Goal: Task Accomplishment & Management: Manage account settings

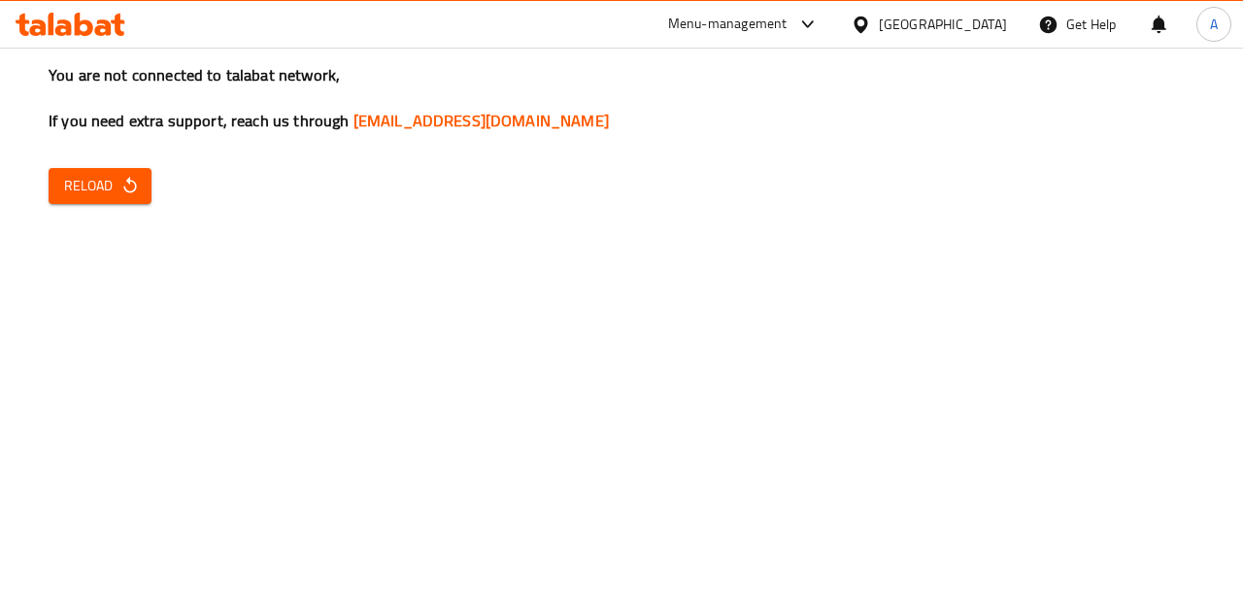
click at [137, 180] on icon "button" at bounding box center [129, 185] width 19 height 19
click at [87, 182] on span "Reload" at bounding box center [100, 186] width 72 height 24
click at [70, 221] on div "You are not connected to talabat network, If you need extra support, reach us t…" at bounding box center [621, 306] width 1243 height 613
click at [79, 176] on span "Reload" at bounding box center [100, 186] width 72 height 24
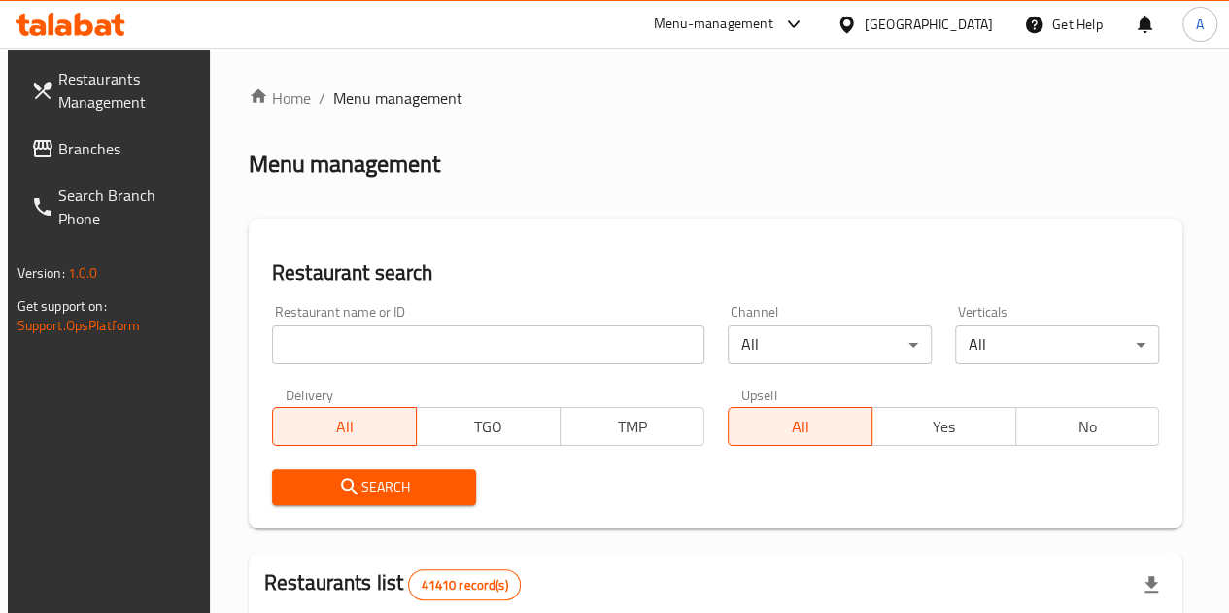
click at [360, 341] on input "search" at bounding box center [488, 344] width 432 height 39
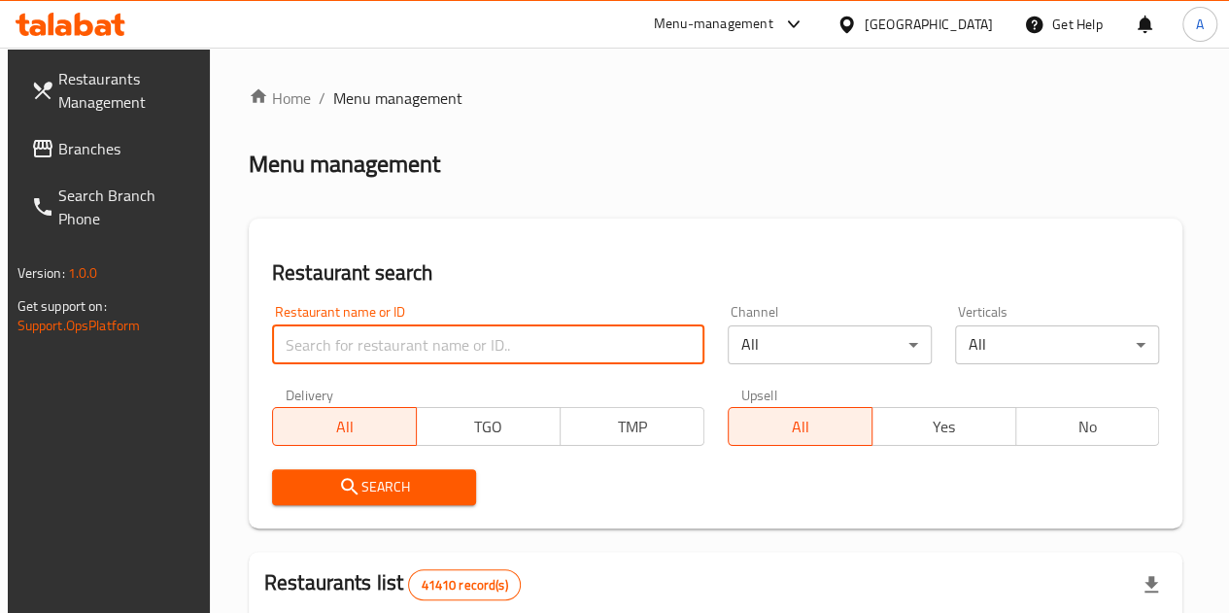
paste input "770777"
type input "770777"
click button "Search" at bounding box center [374, 487] width 204 height 36
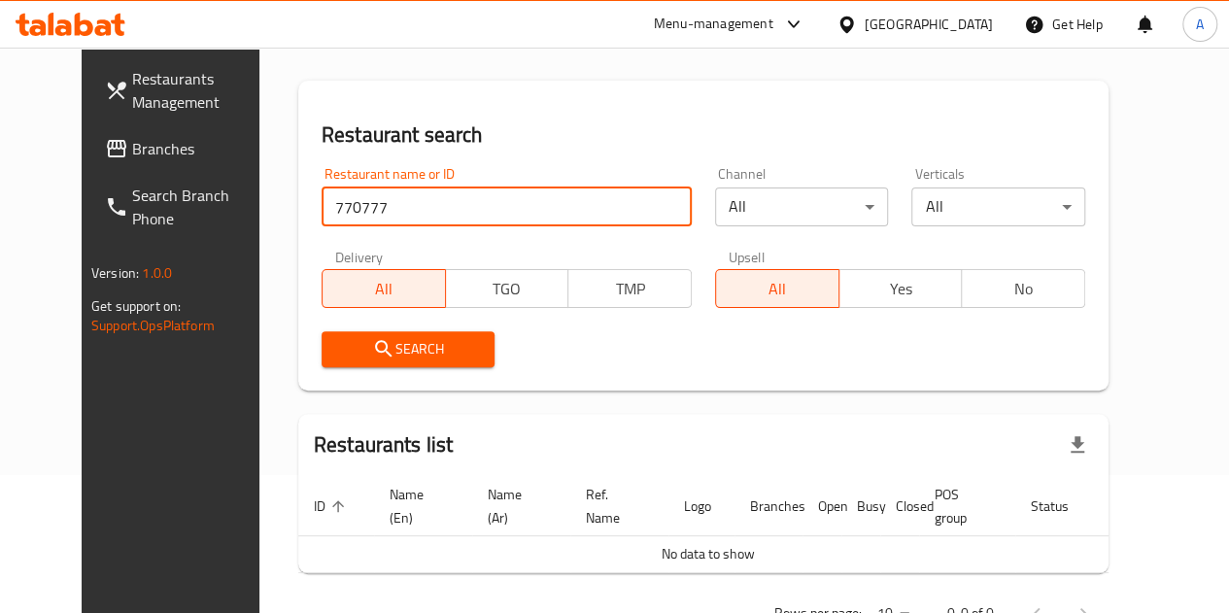
scroll to position [202, 0]
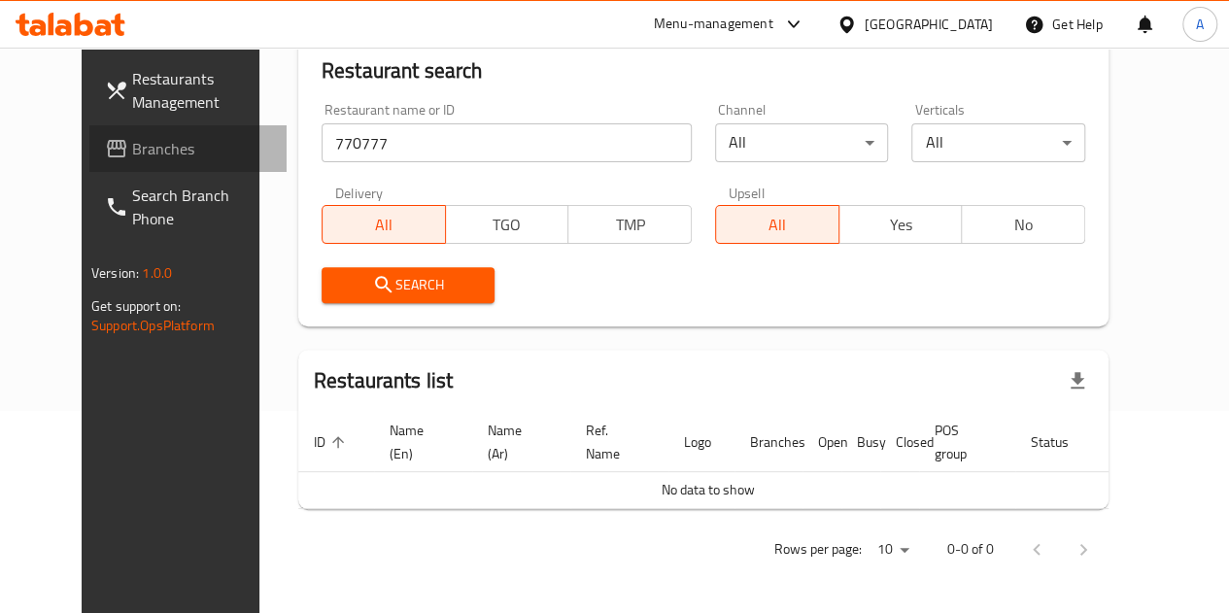
click at [89, 147] on link "Branches" at bounding box center [187, 148] width 197 height 47
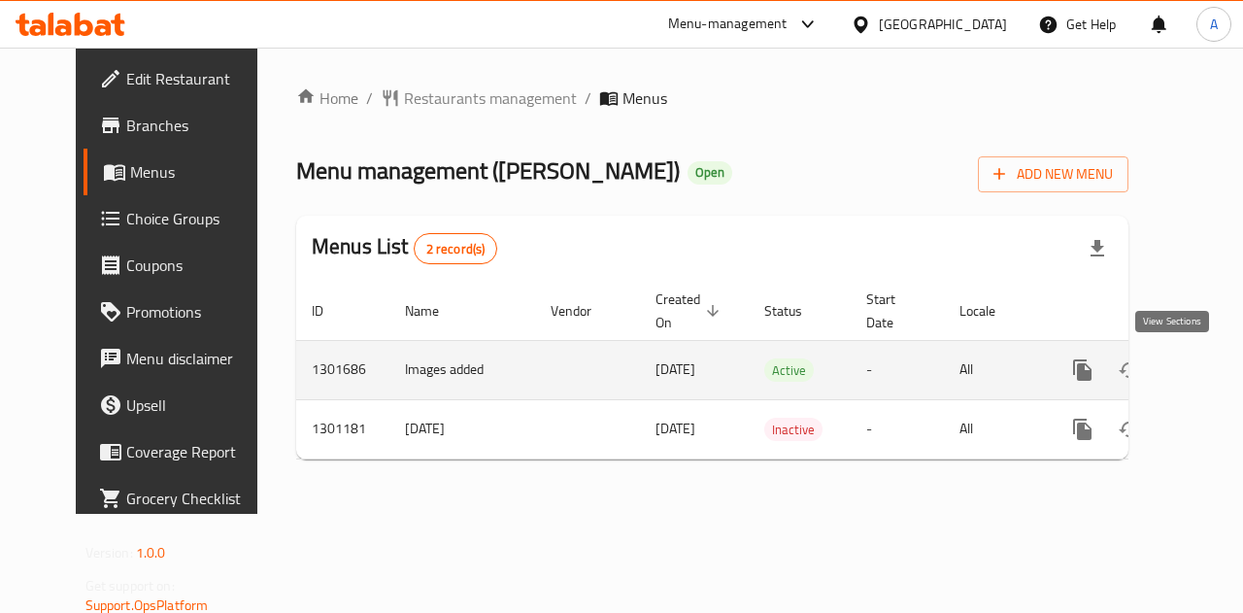
click at [1211, 376] on icon "enhanced table" at bounding box center [1222, 369] width 23 height 23
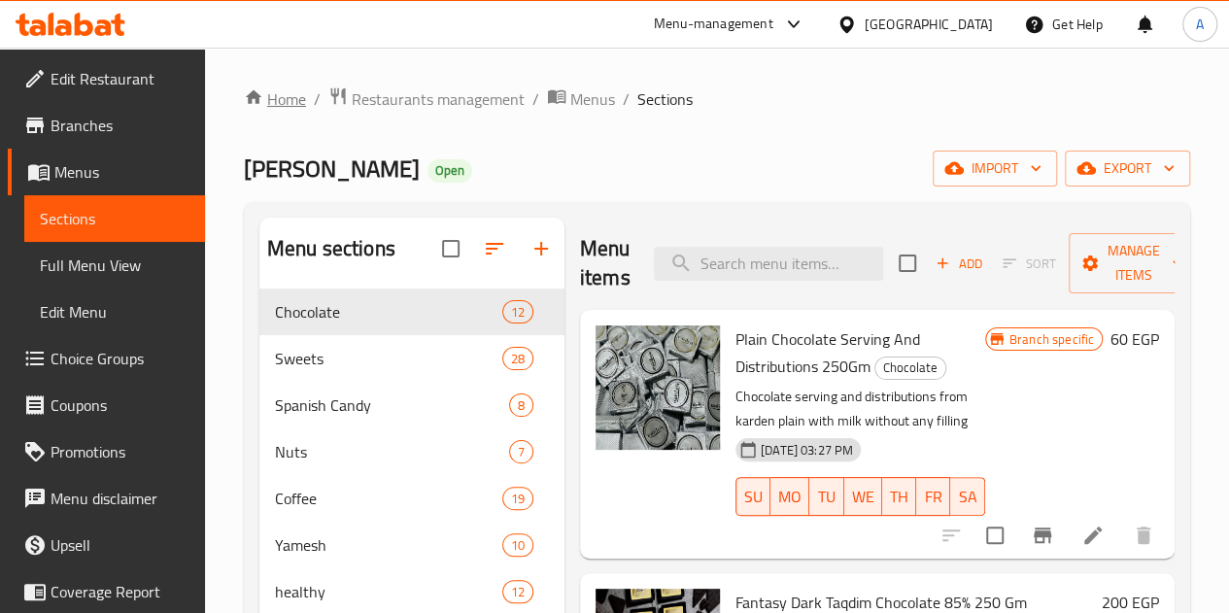
click at [290, 88] on link "Home" at bounding box center [275, 98] width 62 height 23
click at [449, 96] on span "Restaurants management" at bounding box center [438, 98] width 173 height 23
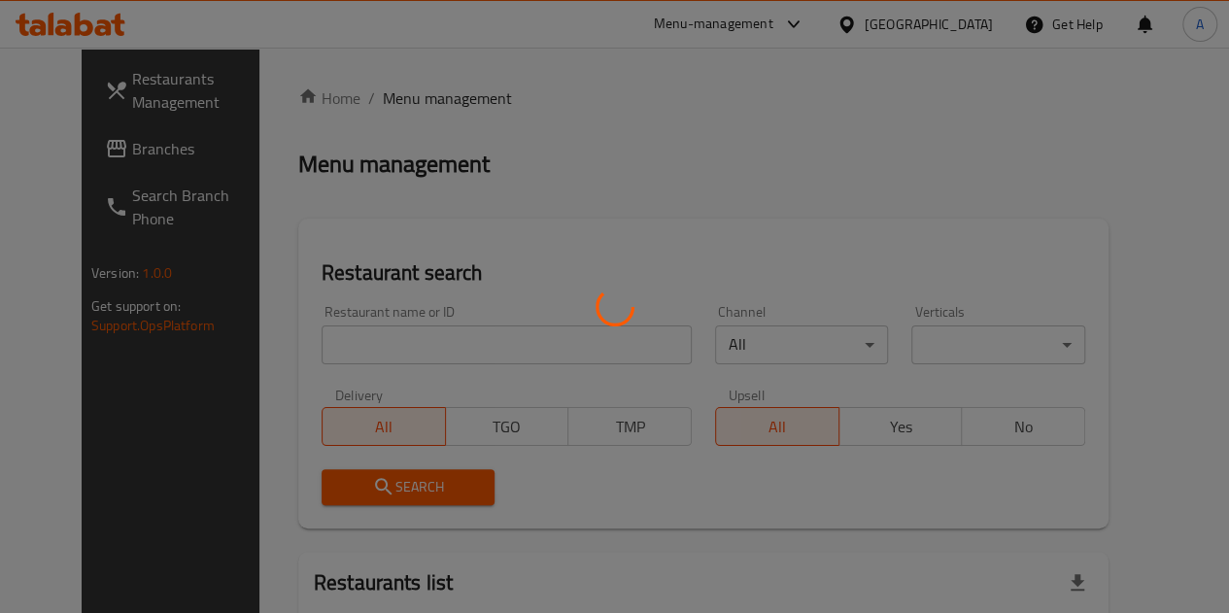
click at [396, 347] on div at bounding box center [614, 306] width 1229 height 613
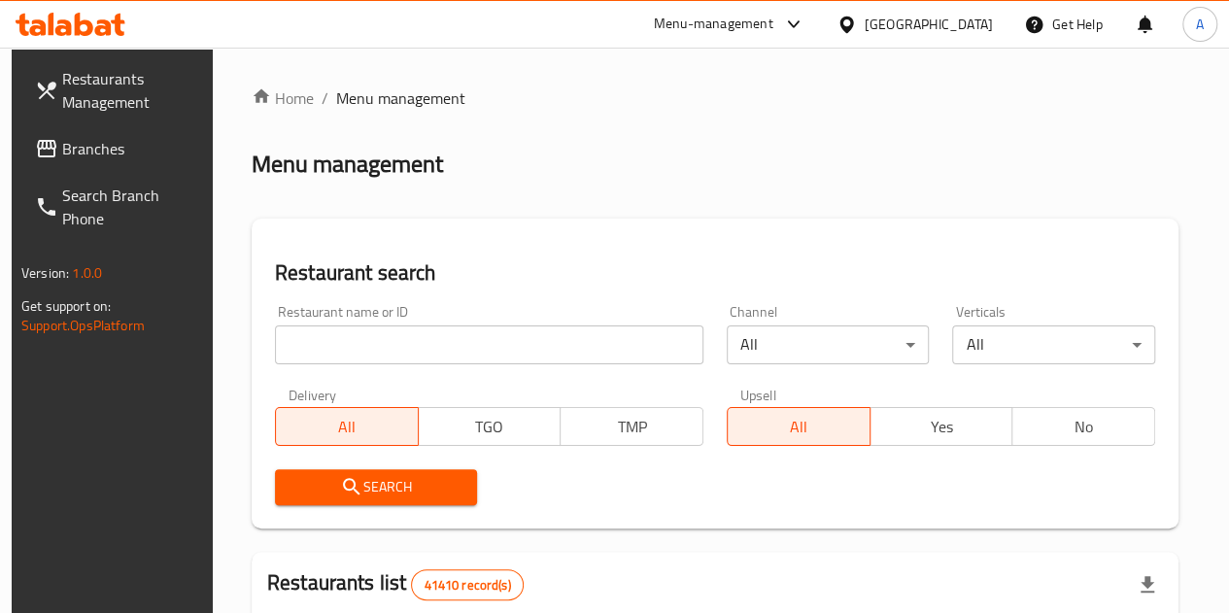
click at [340, 360] on input "search" at bounding box center [489, 344] width 428 height 39
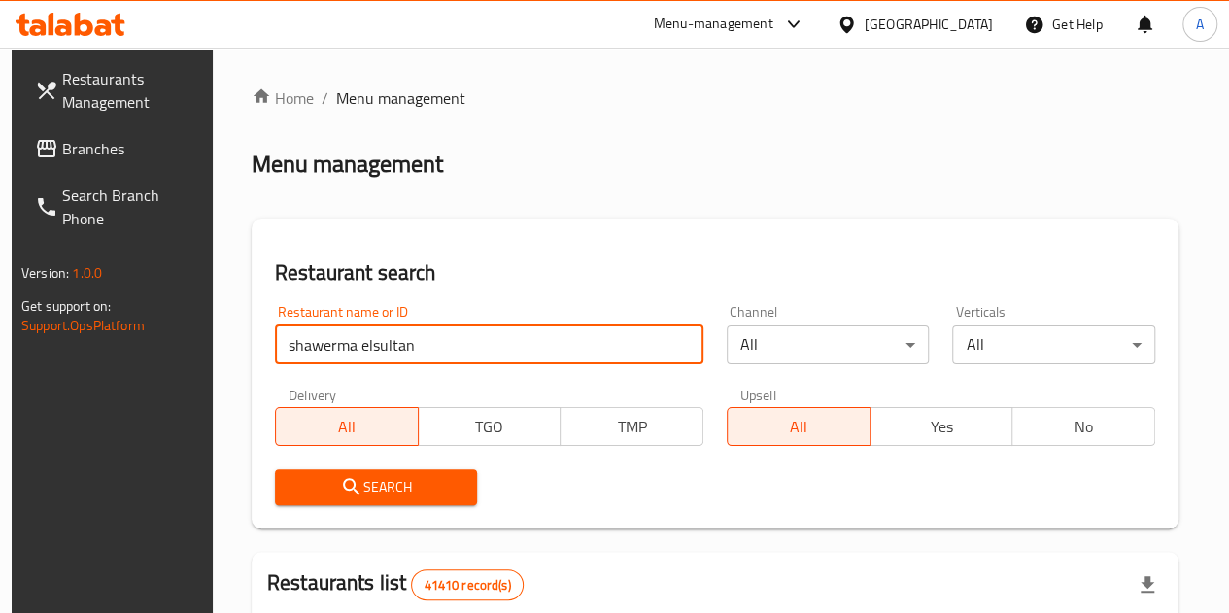
click button "Search" at bounding box center [376, 487] width 203 height 36
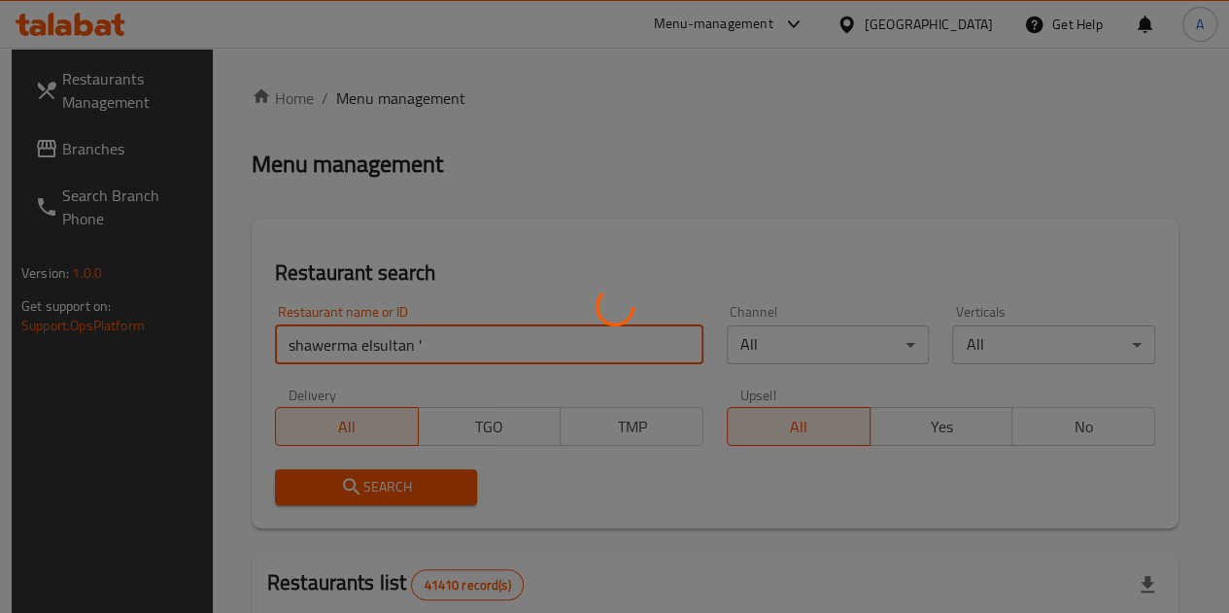
type input "shawerma elsultan"
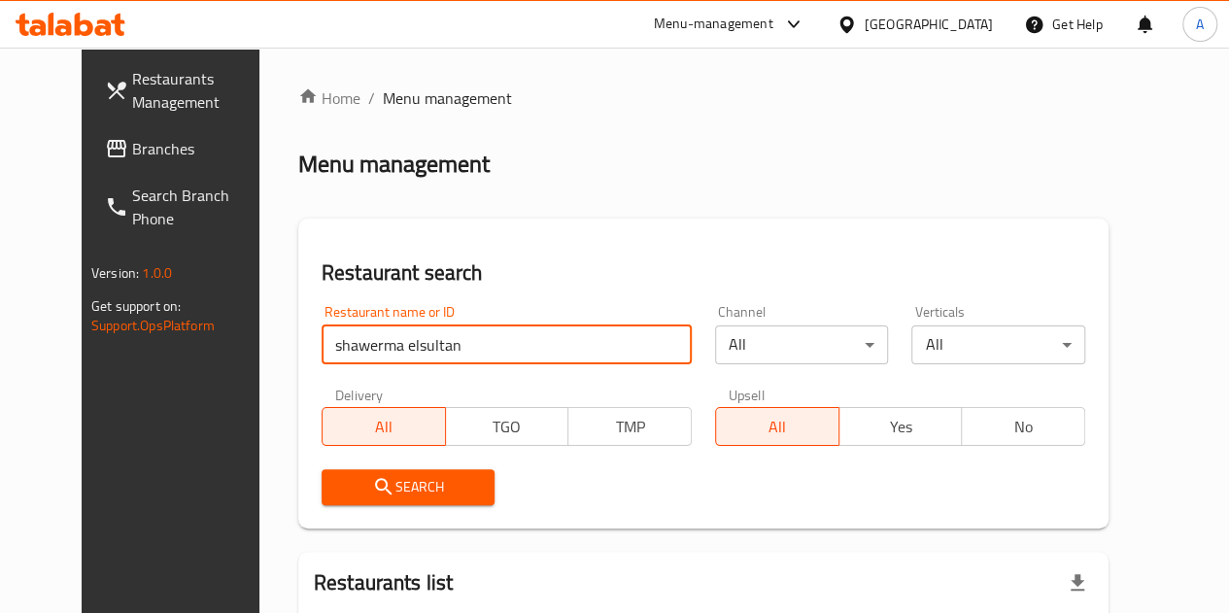
click at [456, 347] on input "shawerma elsultan" at bounding box center [507, 344] width 370 height 39
click at [449, 347] on input "shawerma elsultan" at bounding box center [507, 344] width 370 height 39
click at [450, 349] on input "search" at bounding box center [507, 344] width 370 height 39
type input "شاورما السلطان"
click button "Search" at bounding box center [409, 487] width 174 height 36
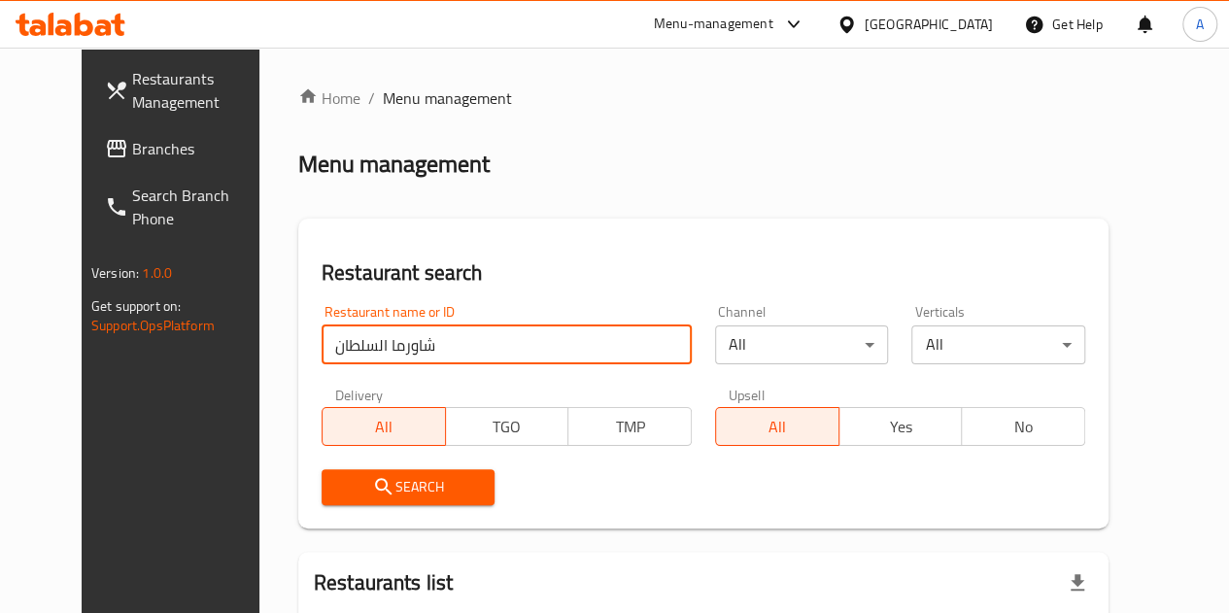
click at [451, 353] on input "شاورما السلطان" at bounding box center [507, 344] width 370 height 39
click at [451, 339] on input "شاورما السلطان" at bounding box center [507, 344] width 370 height 39
click at [431, 343] on input "search" at bounding box center [507, 344] width 370 height 39
paste input "674752"
type input "674752"
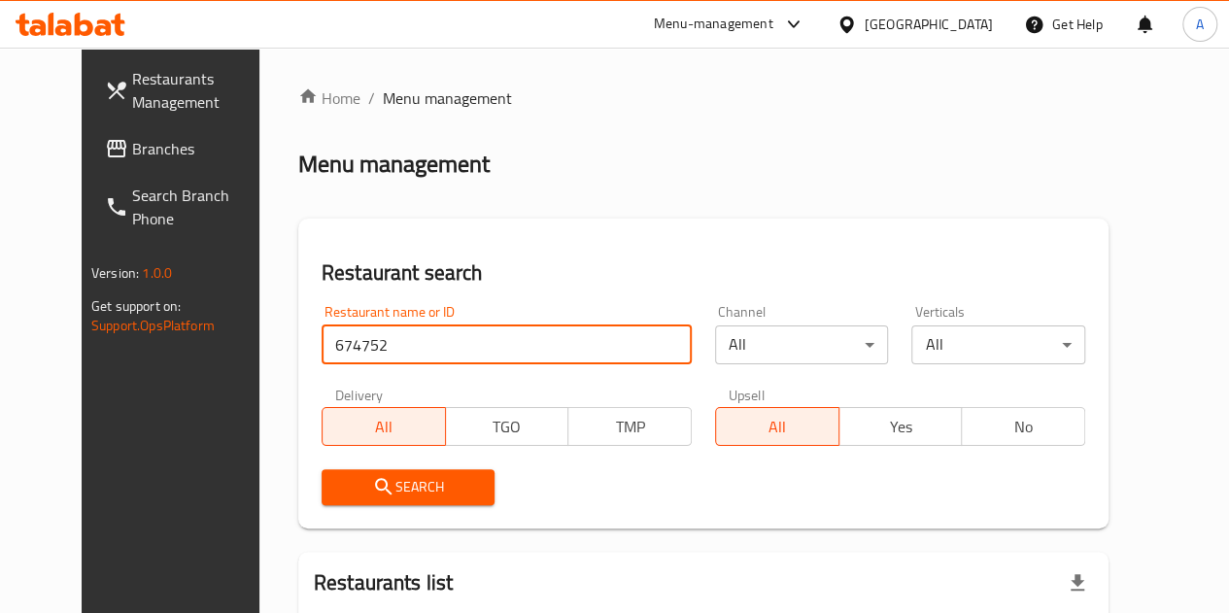
click button "Search" at bounding box center [409, 487] width 174 height 36
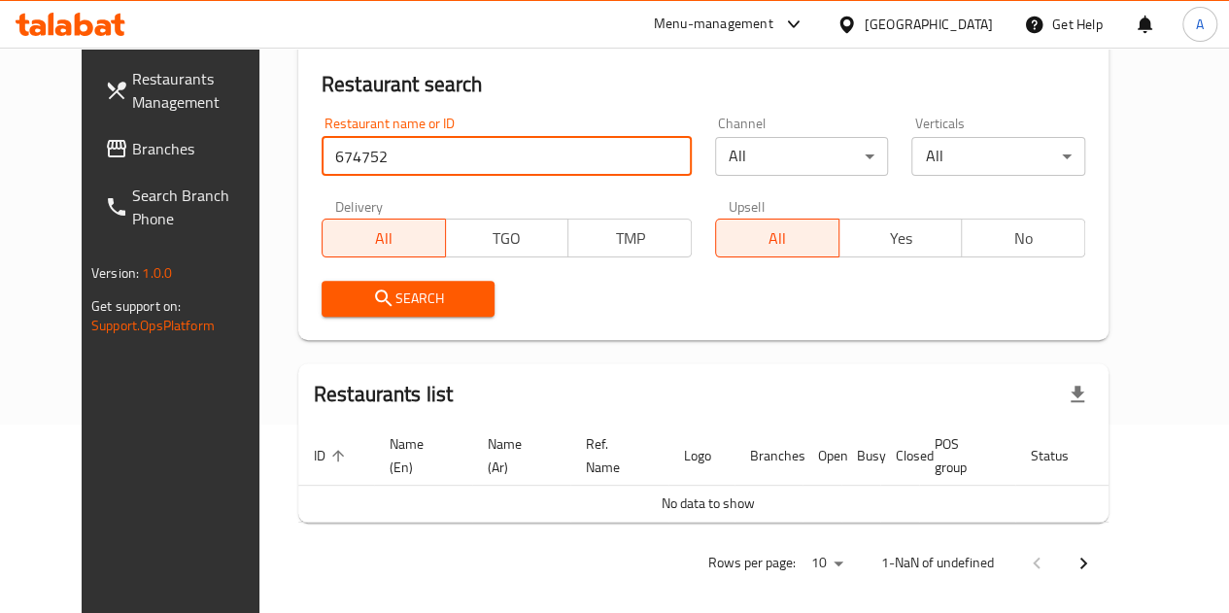
scroll to position [202, 0]
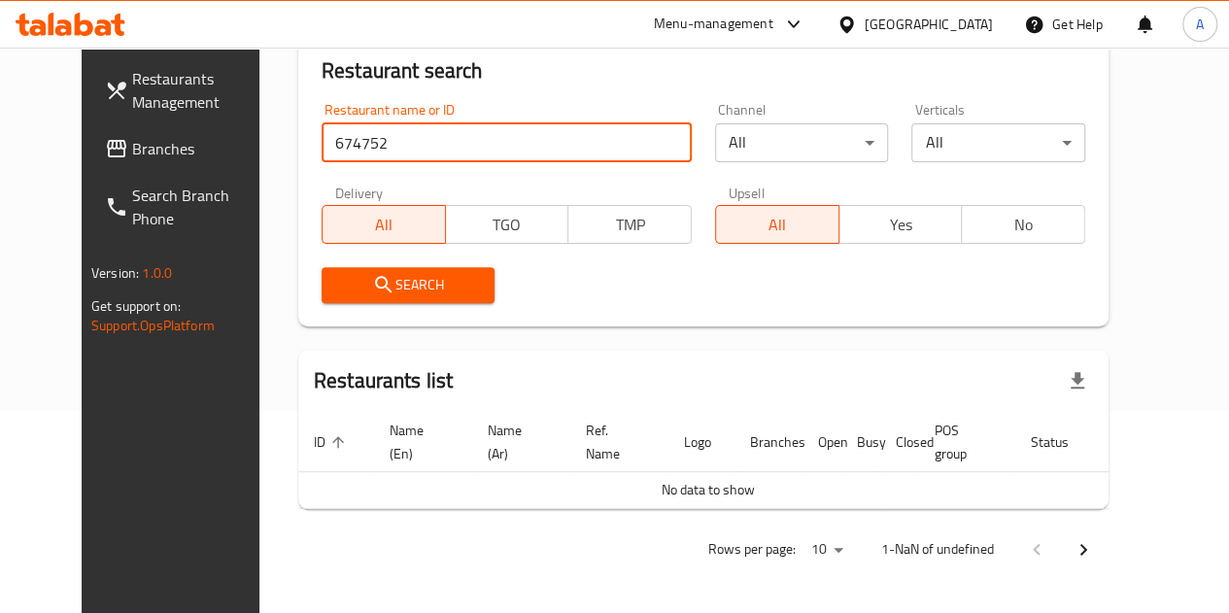
click at [132, 153] on span "Branches" at bounding box center [201, 148] width 139 height 23
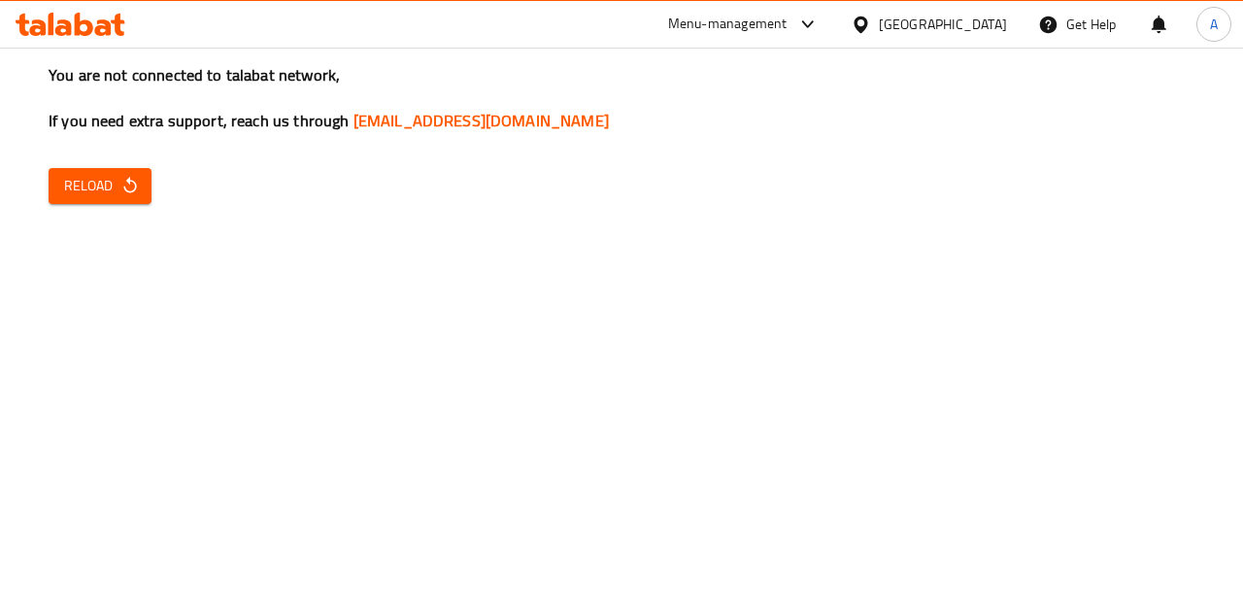
click at [122, 175] on span "Reload" at bounding box center [100, 186] width 72 height 24
click at [101, 190] on span "Reload" at bounding box center [100, 186] width 72 height 24
click at [112, 183] on span "Reload" at bounding box center [100, 186] width 72 height 24
click at [105, 176] on span "Reload" at bounding box center [100, 186] width 72 height 24
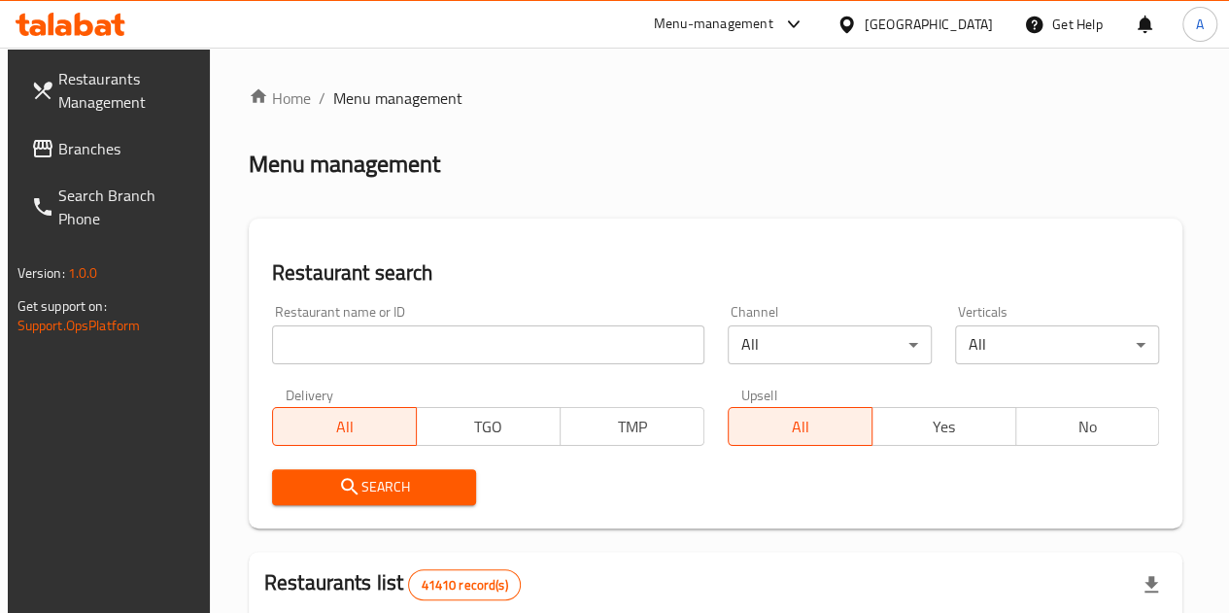
click at [336, 332] on input "search" at bounding box center [488, 344] width 432 height 39
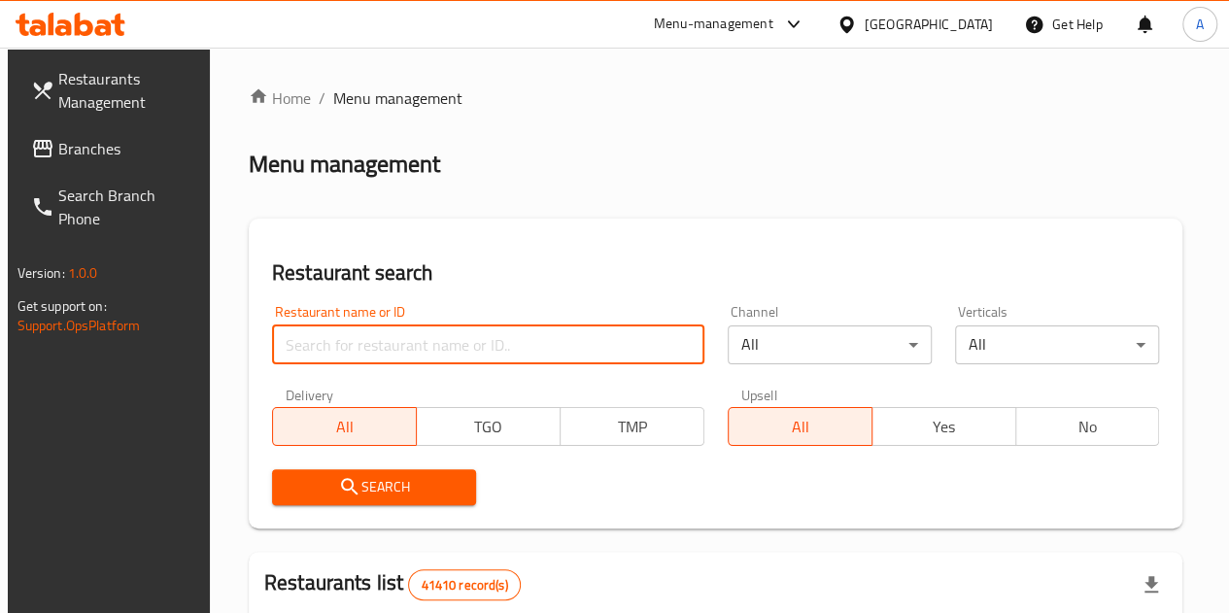
paste input "674752"
type input "674752"
click button "Search" at bounding box center [374, 487] width 204 height 36
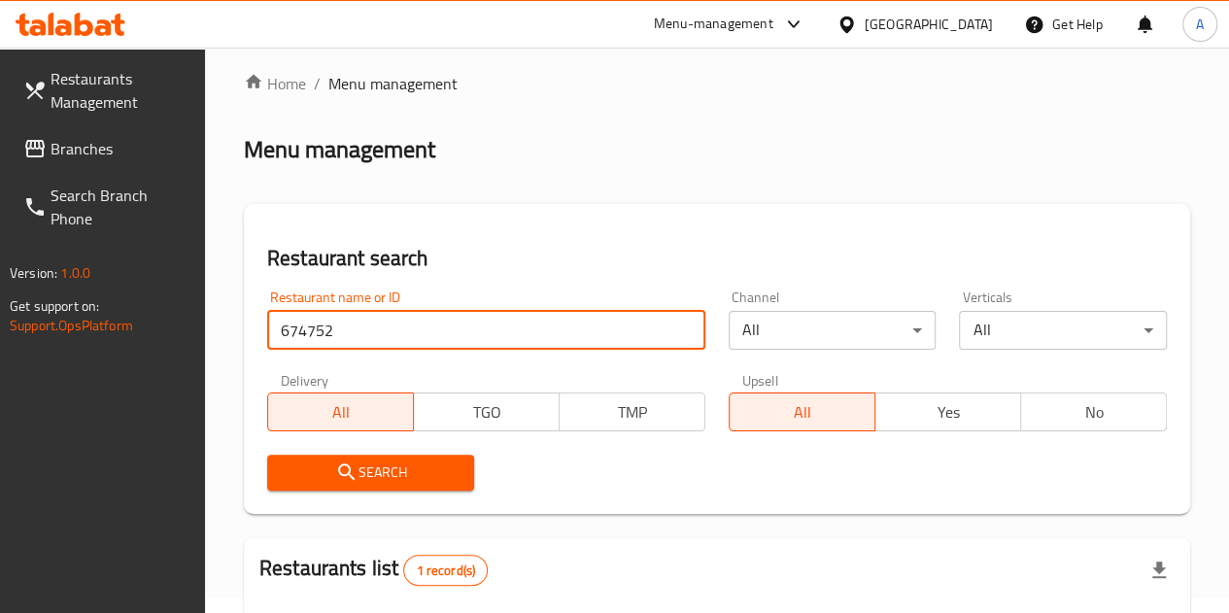
scroll to position [254, 0]
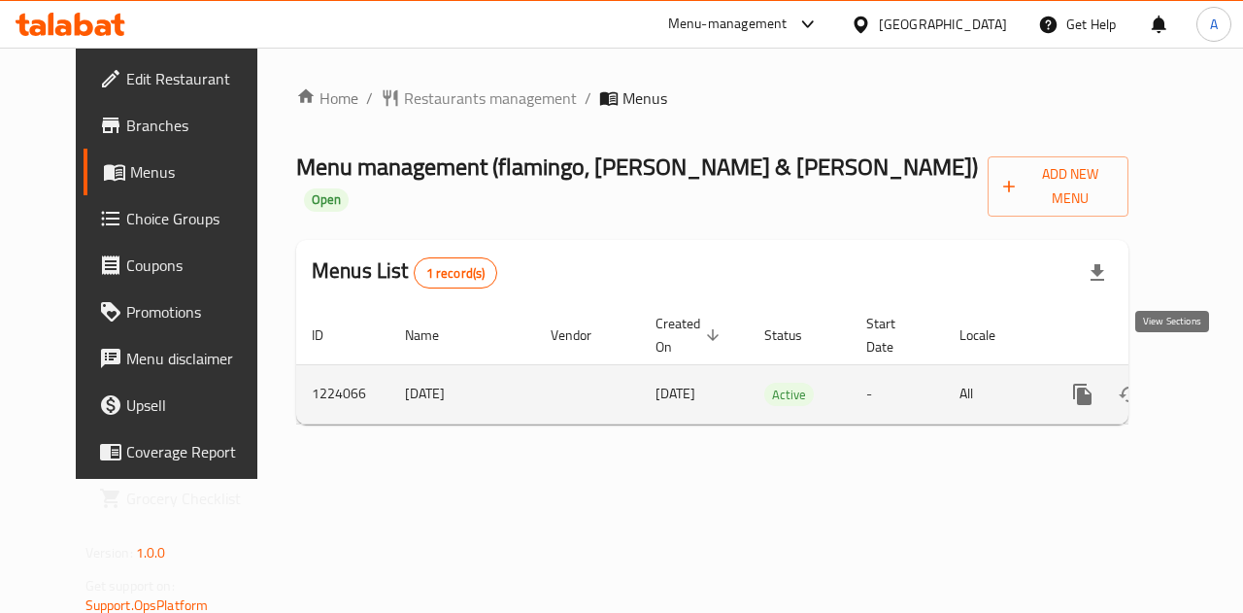
click at [1200, 384] on link "enhanced table" at bounding box center [1223, 394] width 47 height 47
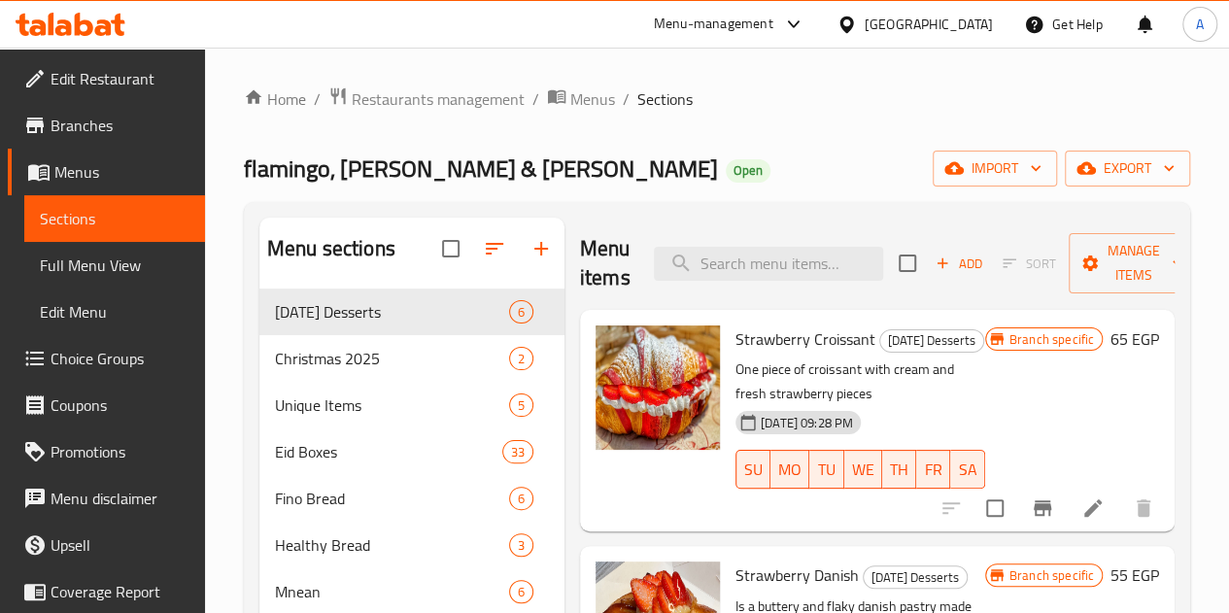
click at [679, 186] on div "flamingo, Gadila & Toreel Open import export" at bounding box center [717, 169] width 946 height 36
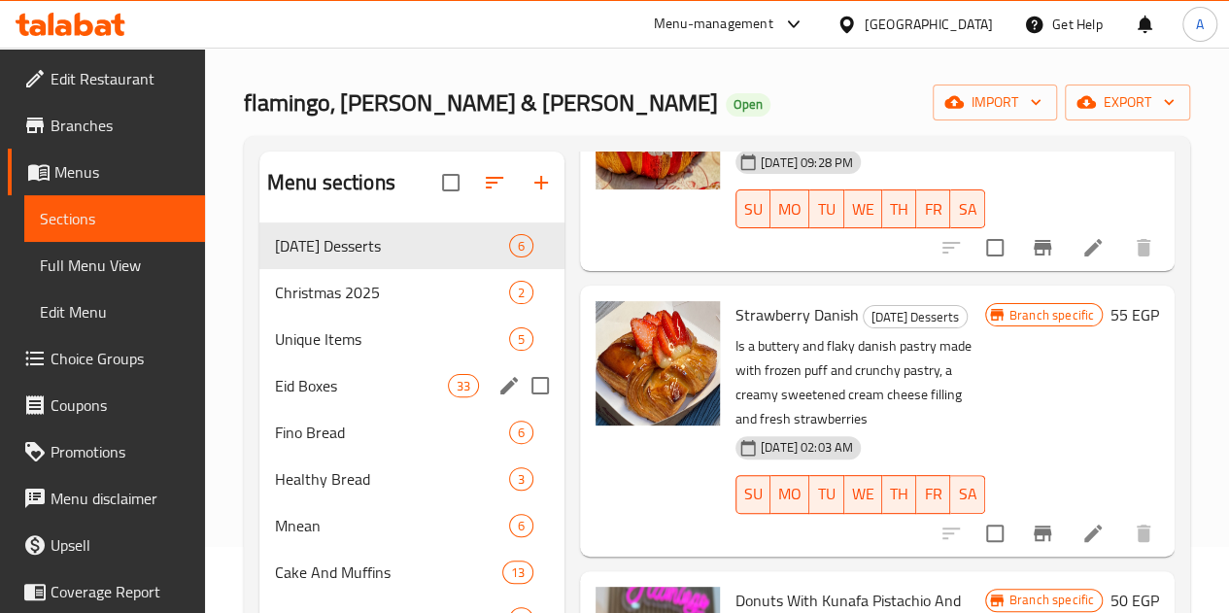
scroll to position [97, 0]
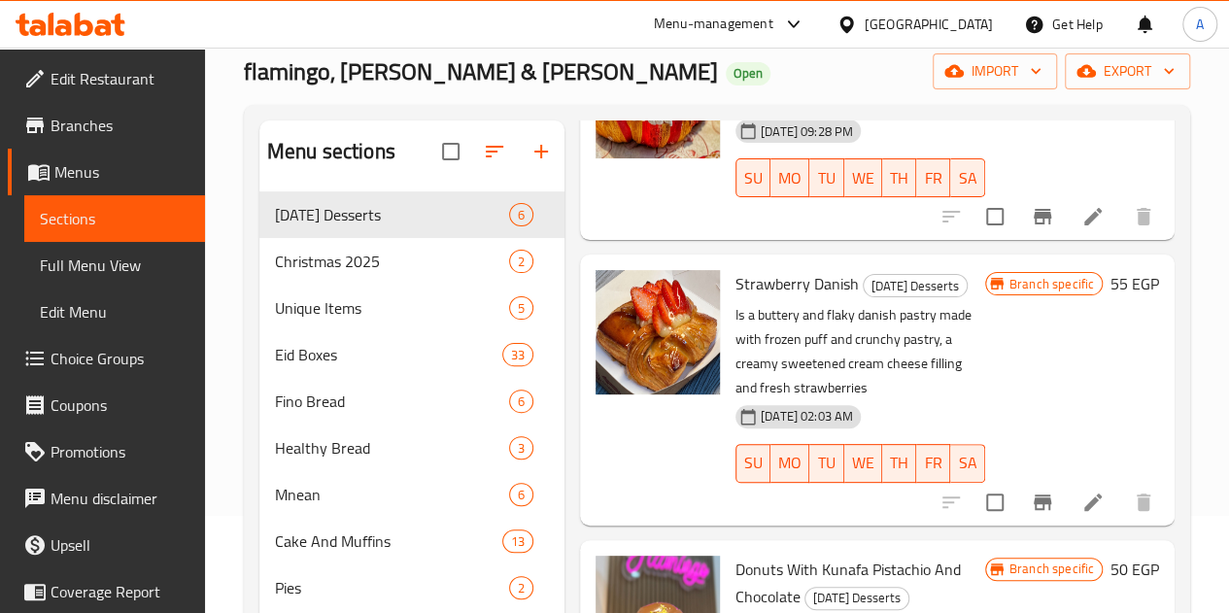
click at [85, 119] on span "Branches" at bounding box center [120, 125] width 139 height 23
